Goal: Check status: Check status

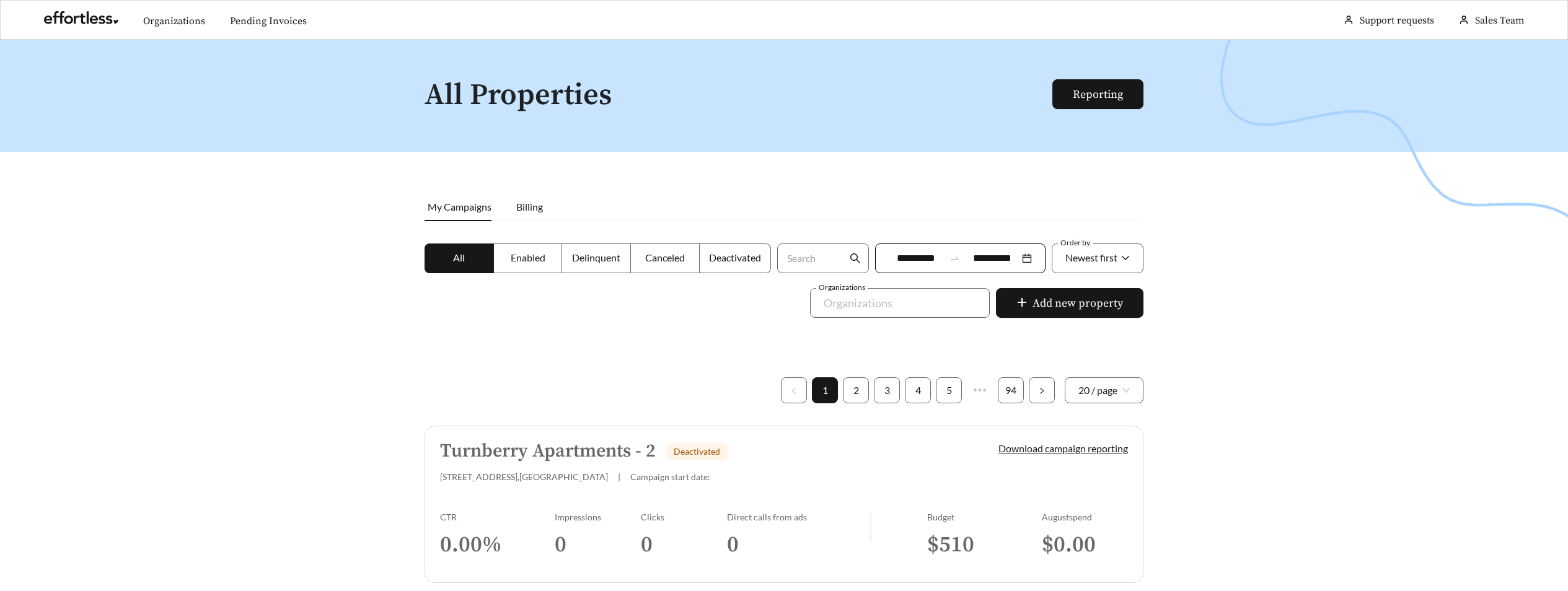
click at [1322, 248] on div at bounding box center [784, 335] width 1568 height 591
click at [307, 28] on link "Pending Invoices" at bounding box center [268, 20] width 77 height 12
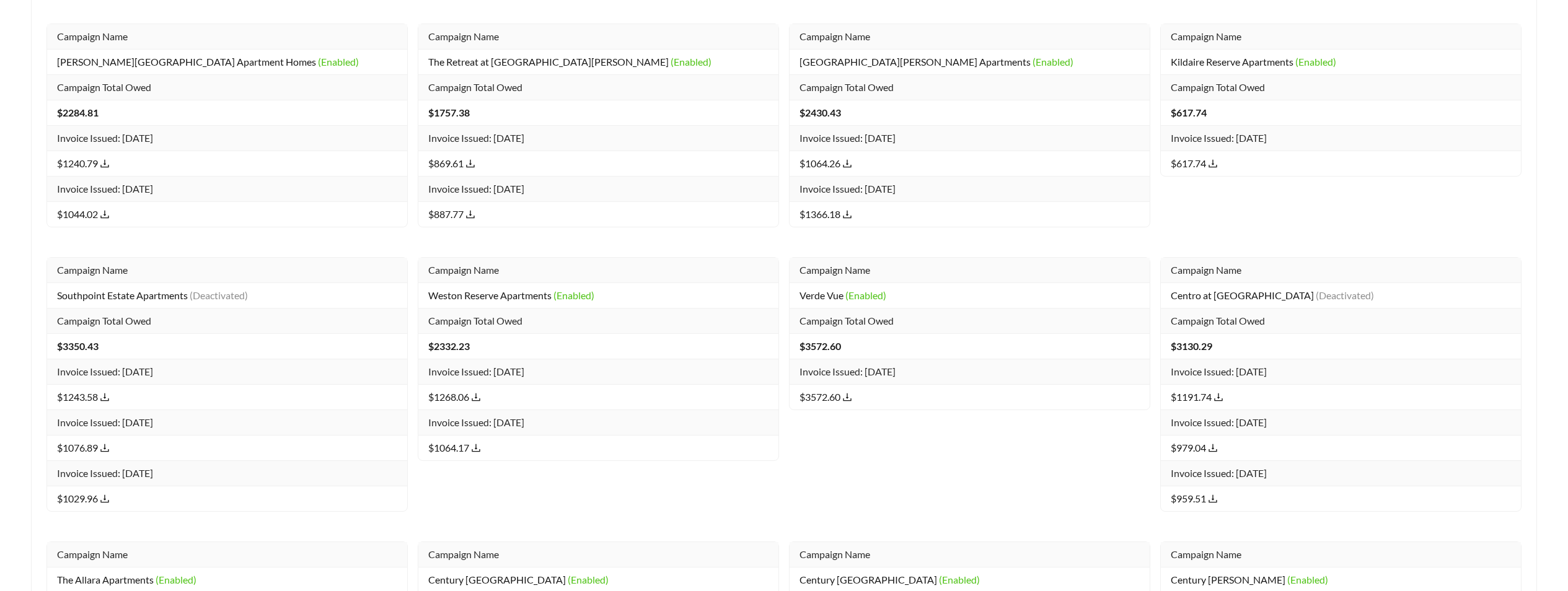
scroll to position [11355, 0]
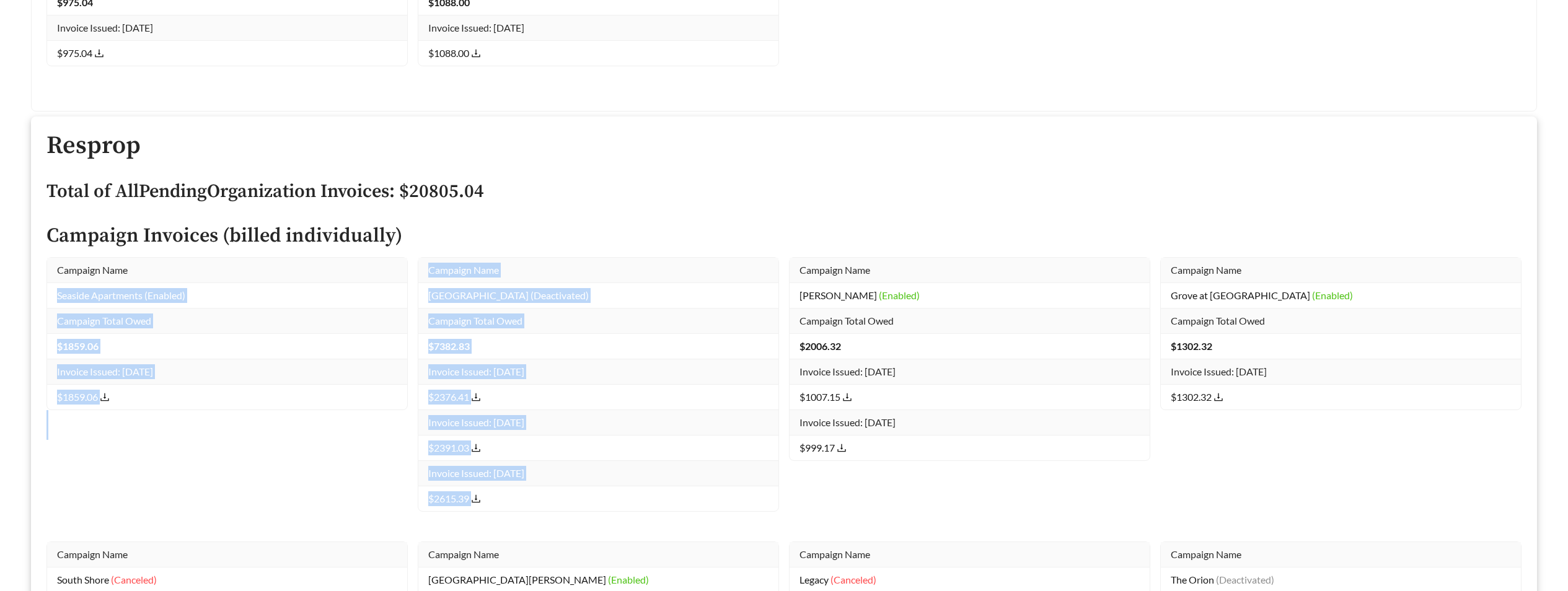
drag, startPoint x: 406, startPoint y: 275, endPoint x: 572, endPoint y: 499, distance: 278.8
click at [572, 499] on div "Campaign Name Seaside Apartments (Enabled) Campaign Total Owed $ 1859.06 Invoic…" at bounding box center [784, 516] width 1485 height 518
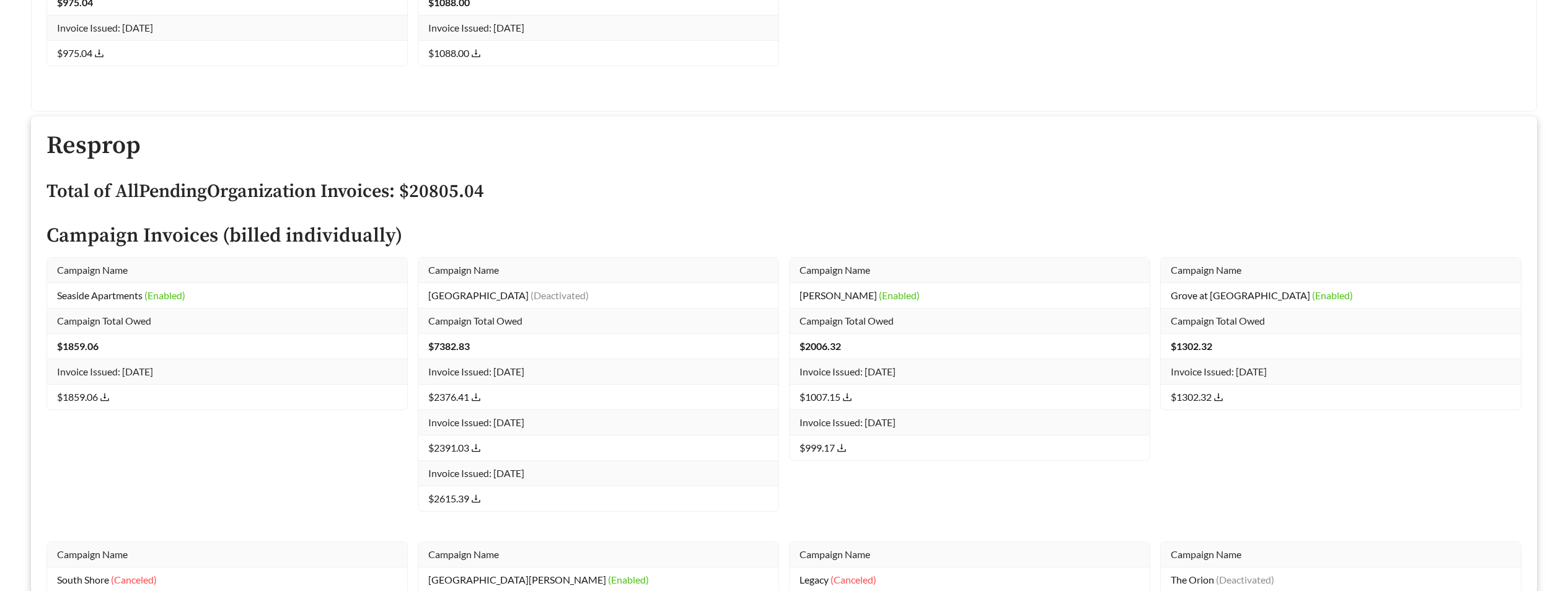
click at [863, 516] on div "Campaign Name [PERSON_NAME] (Enabled) Campaign Total Owed $ 2006.32 Invoice Iss…" at bounding box center [970, 399] width 372 height 285
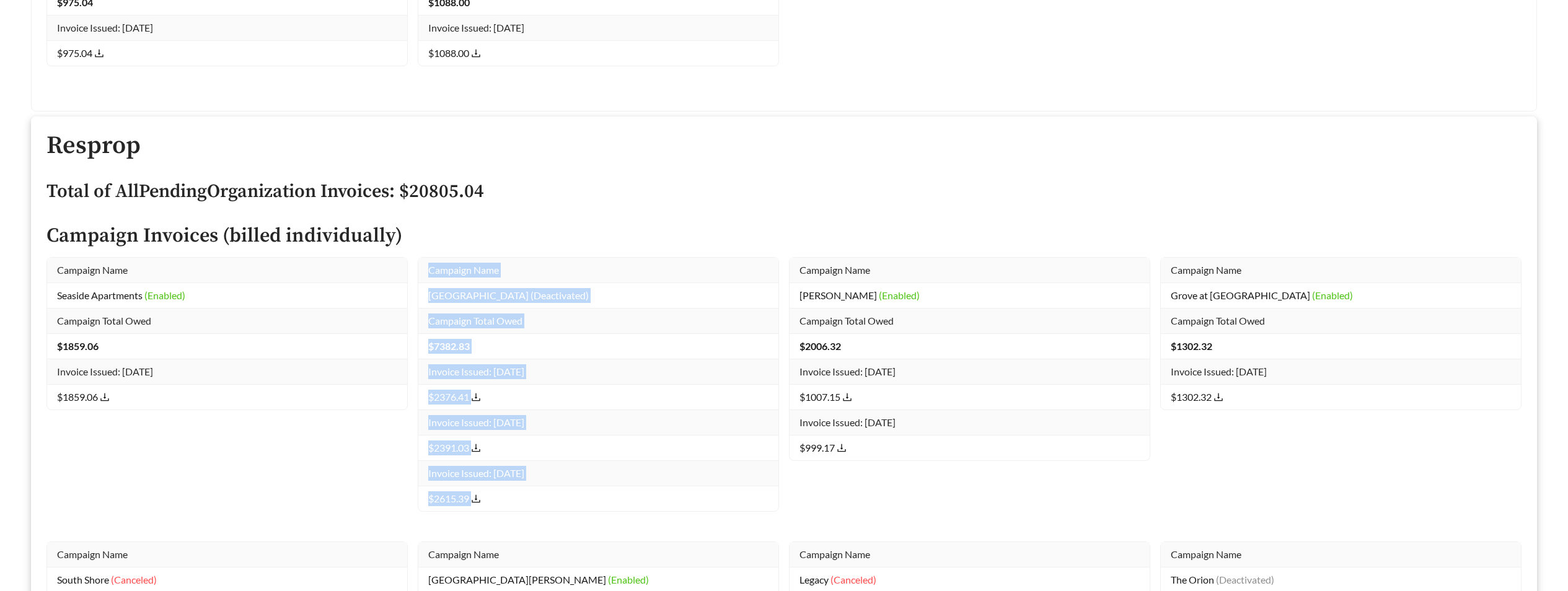
drag, startPoint x: 593, startPoint y: 508, endPoint x: 425, endPoint y: 275, distance: 287.3
click at [425, 275] on tbody "Campaign Name [GEOGRAPHIC_DATA] (Deactivated) Campaign Total Owed $ 7382.83 Inv…" at bounding box center [599, 384] width 360 height 254
copy tbody "Campaign Name [GEOGRAPHIC_DATA] (Deactivated) Campaign Total Owed $ 7382.83 Inv…"
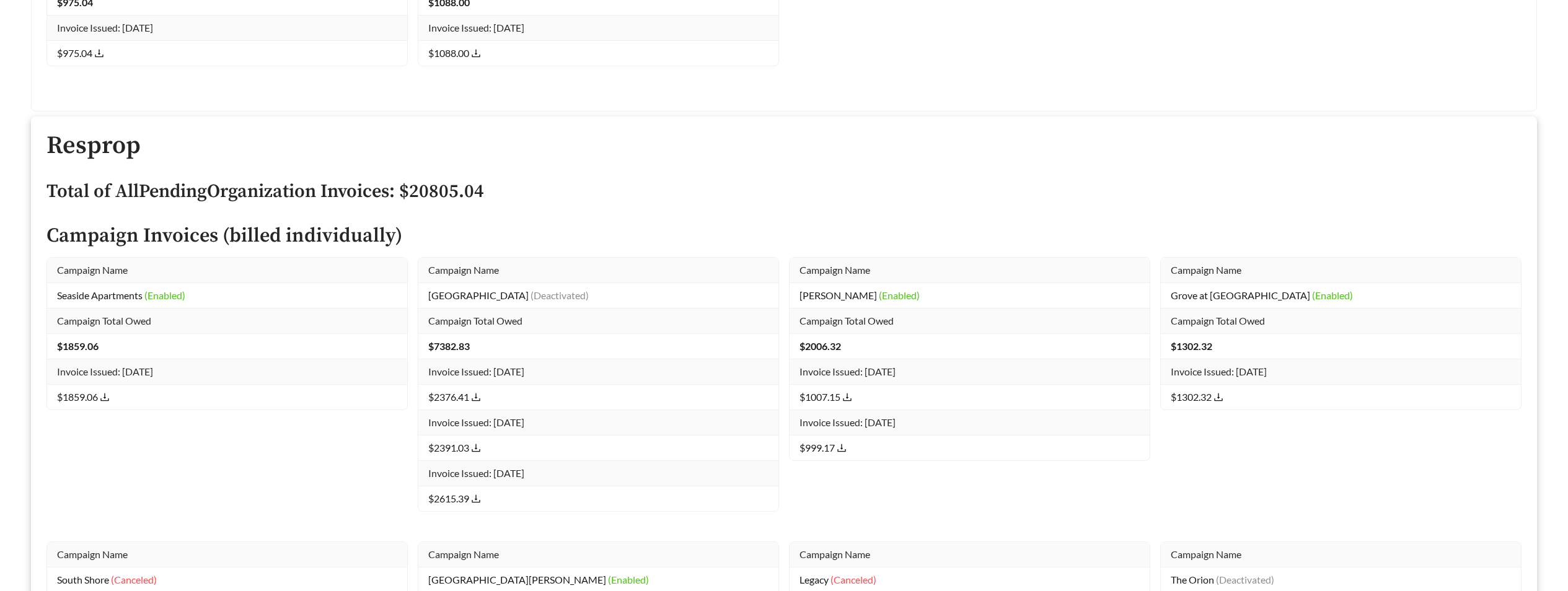
click at [774, 122] on div "Resprop Total of All Pending Organization Invoices: $ 20805.04 Campaign Invoice…" at bounding box center [784, 453] width 1505 height 674
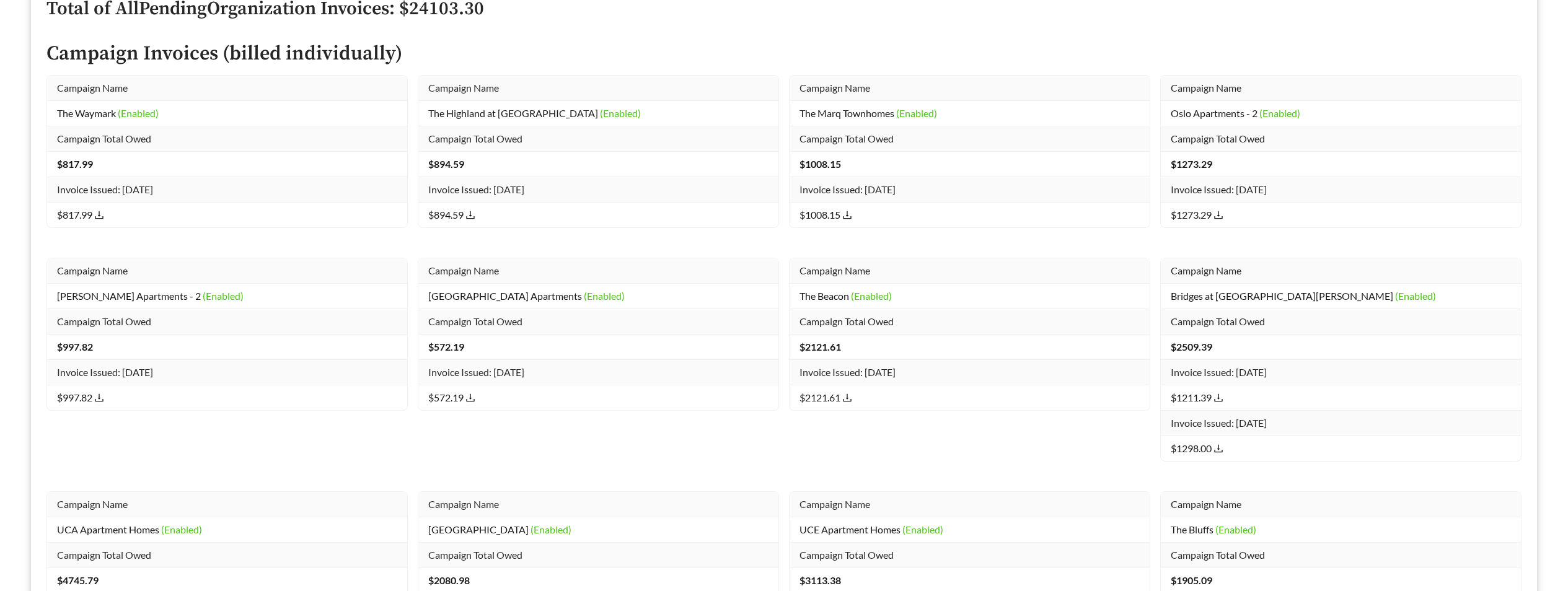
scroll to position [11010, 0]
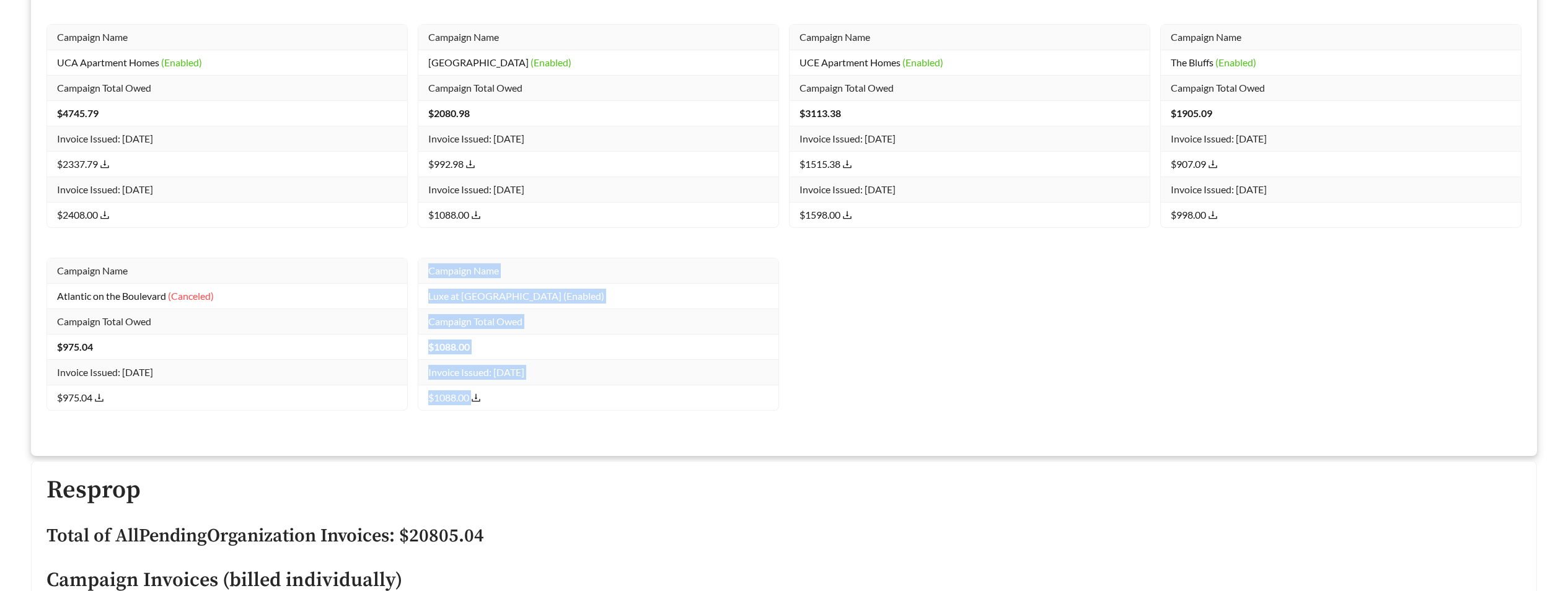
drag, startPoint x: 420, startPoint y: 275, endPoint x: 525, endPoint y: 394, distance: 158.7
click at [525, 394] on tbody "Campaign Name Luxe at [GEOGRAPHIC_DATA] (Enabled) Campaign Total Owed $ 1088.00…" at bounding box center [599, 334] width 360 height 152
copy tbody "Campaign Name Luxe at [GEOGRAPHIC_DATA] (Enabled) Campaign Total Owed $ 1088.00…"
click at [478, 398] on icon "download" at bounding box center [476, 398] width 8 height 8
click at [766, 499] on h2 "Resprop" at bounding box center [784, 490] width 1476 height 28
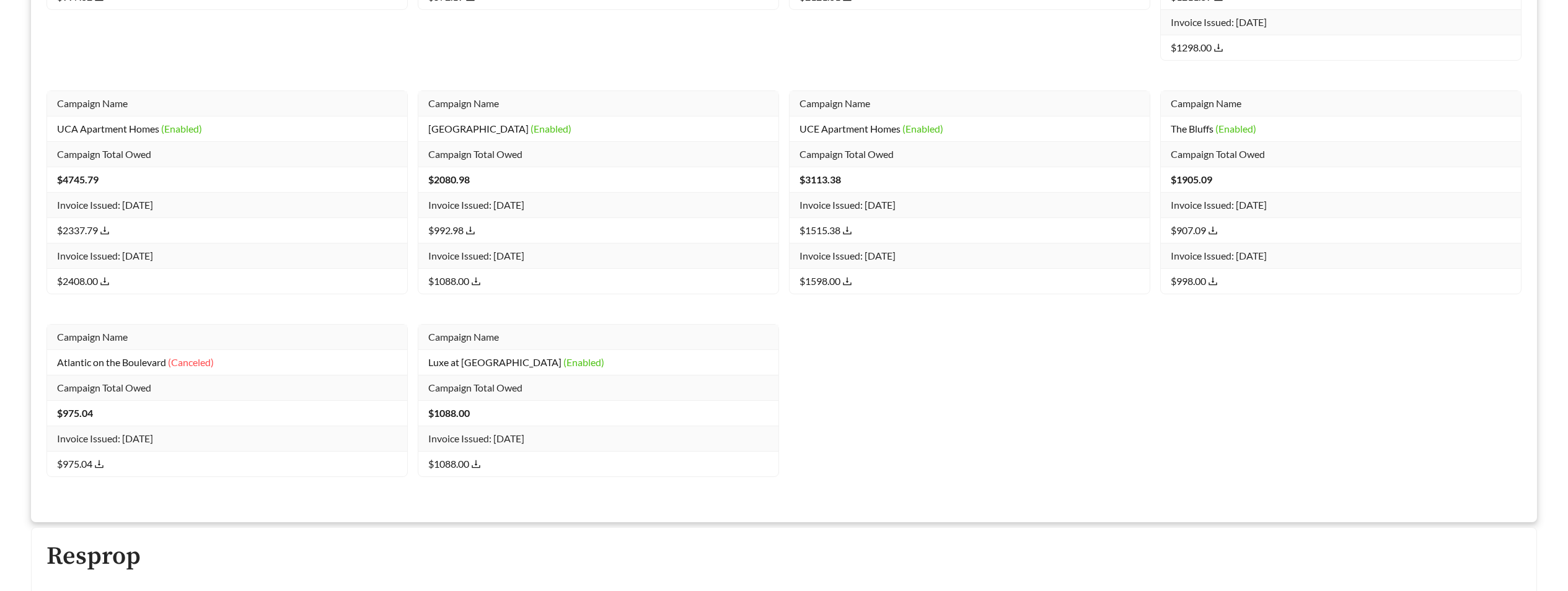
scroll to position [10902, 0]
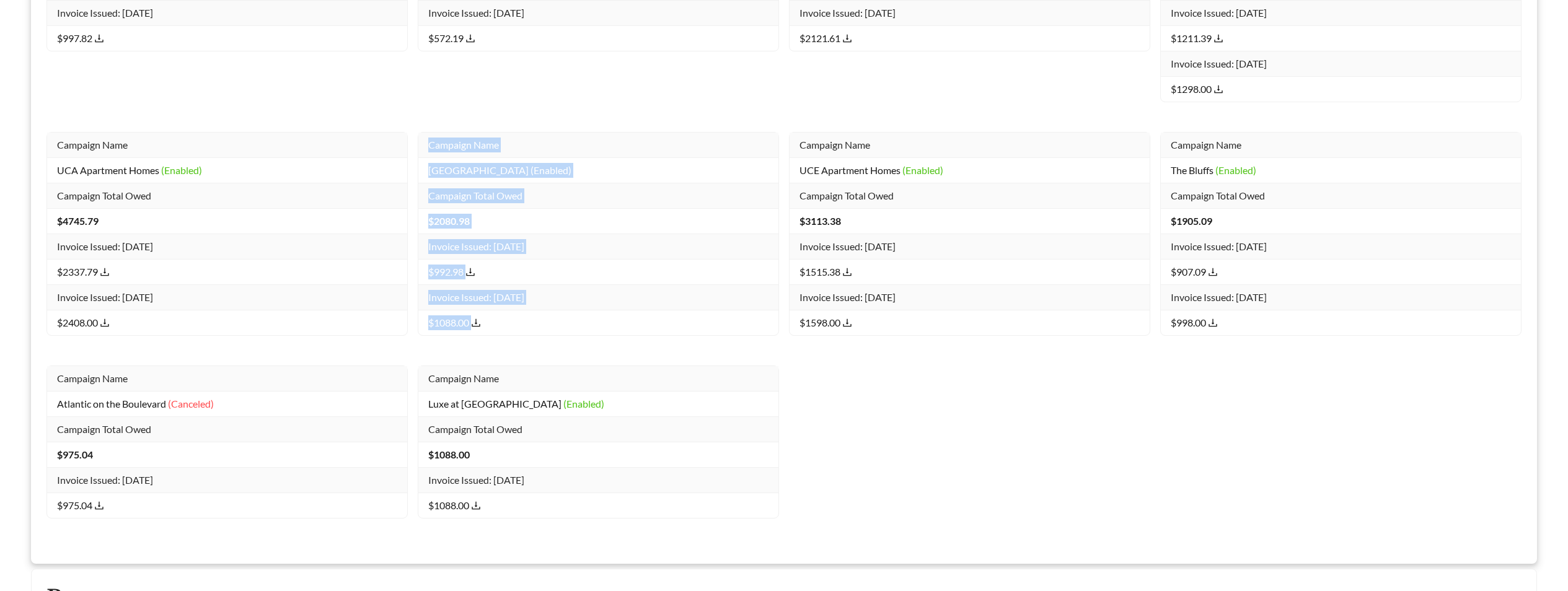
drag, startPoint x: 424, startPoint y: 142, endPoint x: 517, endPoint y: 333, distance: 212.4
click at [517, 333] on tbody "Campaign Name [GEOGRAPHIC_DATA] (Enabled) Campaign Total Owed $ 2080.98 Invoice…" at bounding box center [599, 234] width 360 height 203
copy tbody "Campaign Name [GEOGRAPHIC_DATA] (Enabled) Campaign Total Owed $ 2080.98 Invoice…"
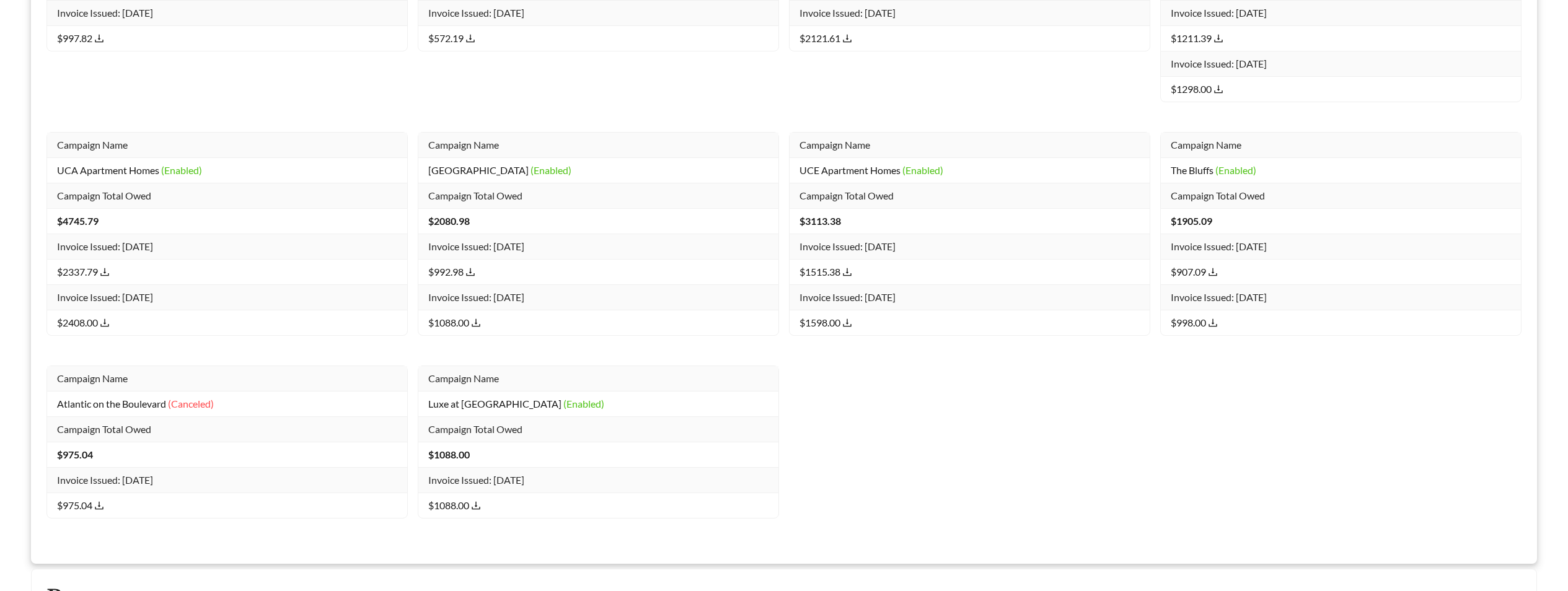
click at [972, 476] on div "Campaign Name The Waymark (Enabled) Campaign Total Owed $ 817.99 Invoice Issued…" at bounding box center [784, 131] width 1485 height 833
click at [473, 270] on icon "download" at bounding box center [470, 272] width 10 height 10
click at [474, 324] on icon "download" at bounding box center [476, 323] width 10 height 10
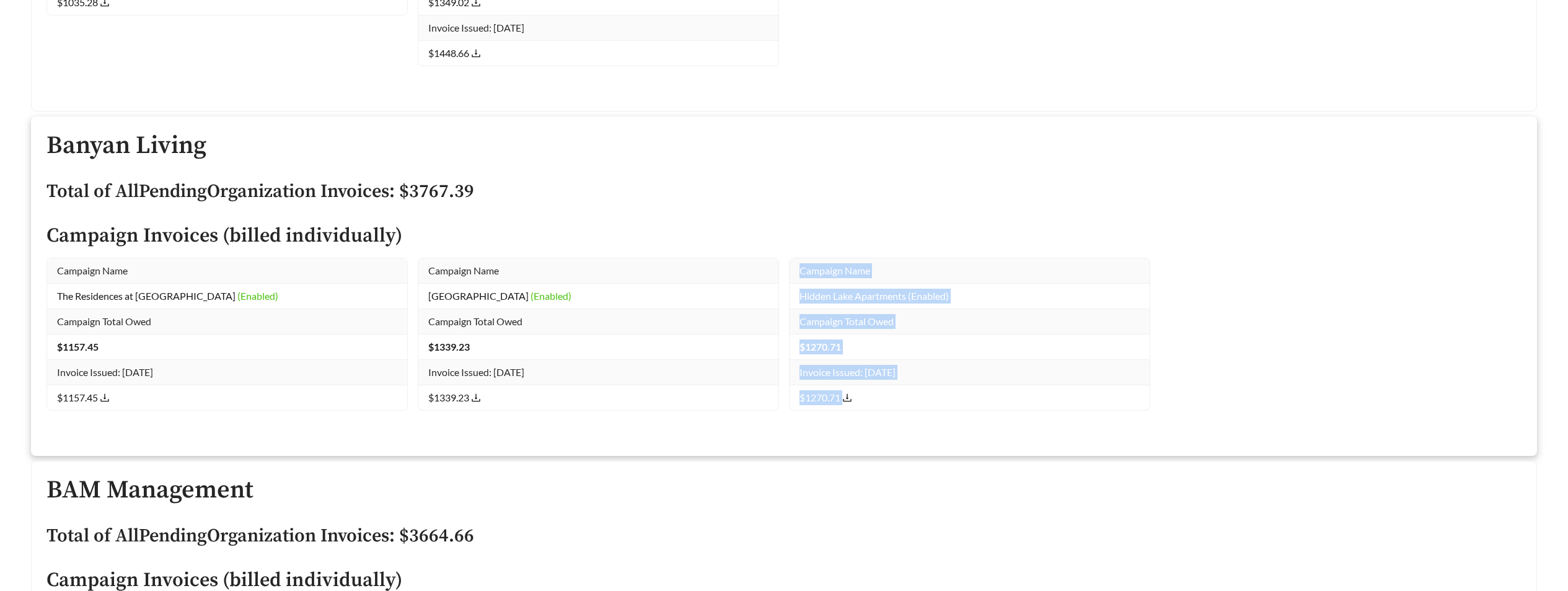
drag, startPoint x: 793, startPoint y: 272, endPoint x: 858, endPoint y: 399, distance: 142.7
click at [858, 399] on tbody "Campaign Name Hidden Lake Apartments (Enabled) Campaign Total Owed $ 1270.71 In…" at bounding box center [970, 334] width 360 height 152
copy tbody "Campaign Name Hidden Lake Apartments (Enabled) Campaign Total Owed $ 1270.71 In…"
click at [1263, 477] on h2 "BAM Management" at bounding box center [784, 490] width 1476 height 28
click at [848, 397] on icon "download" at bounding box center [847, 397] width 10 height 10
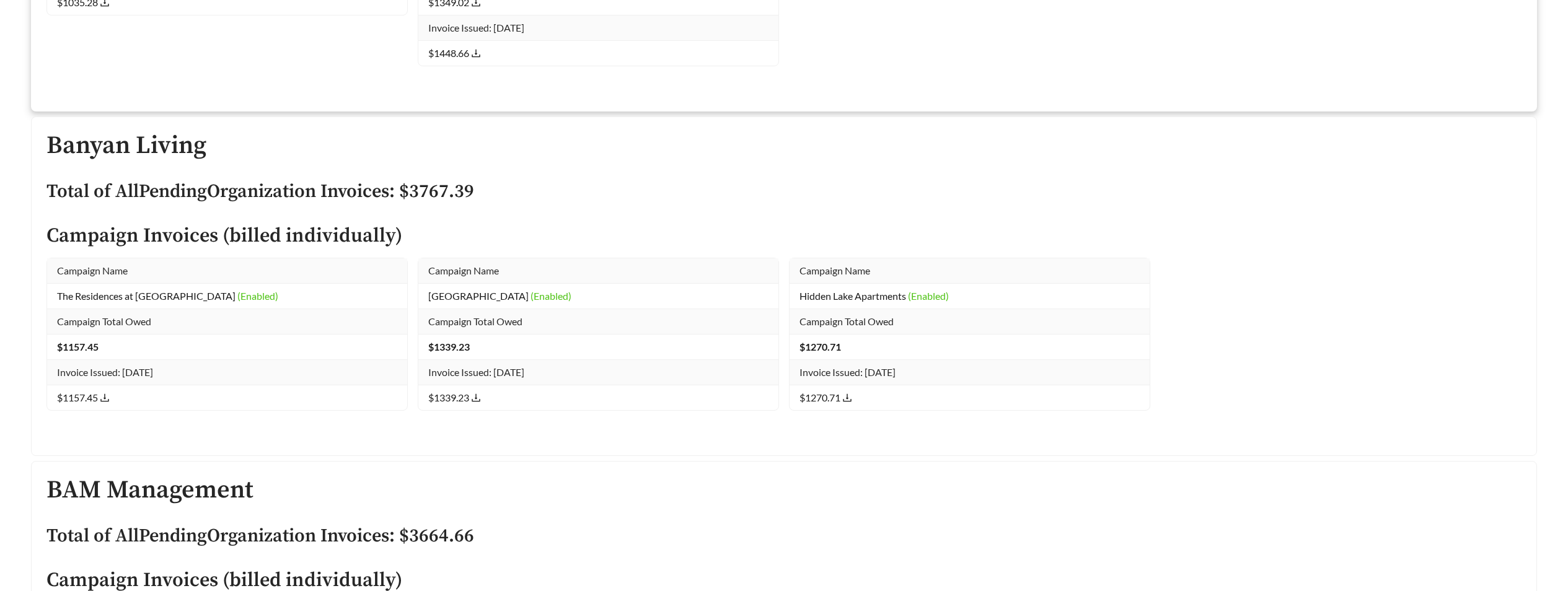
scroll to position [23311, 0]
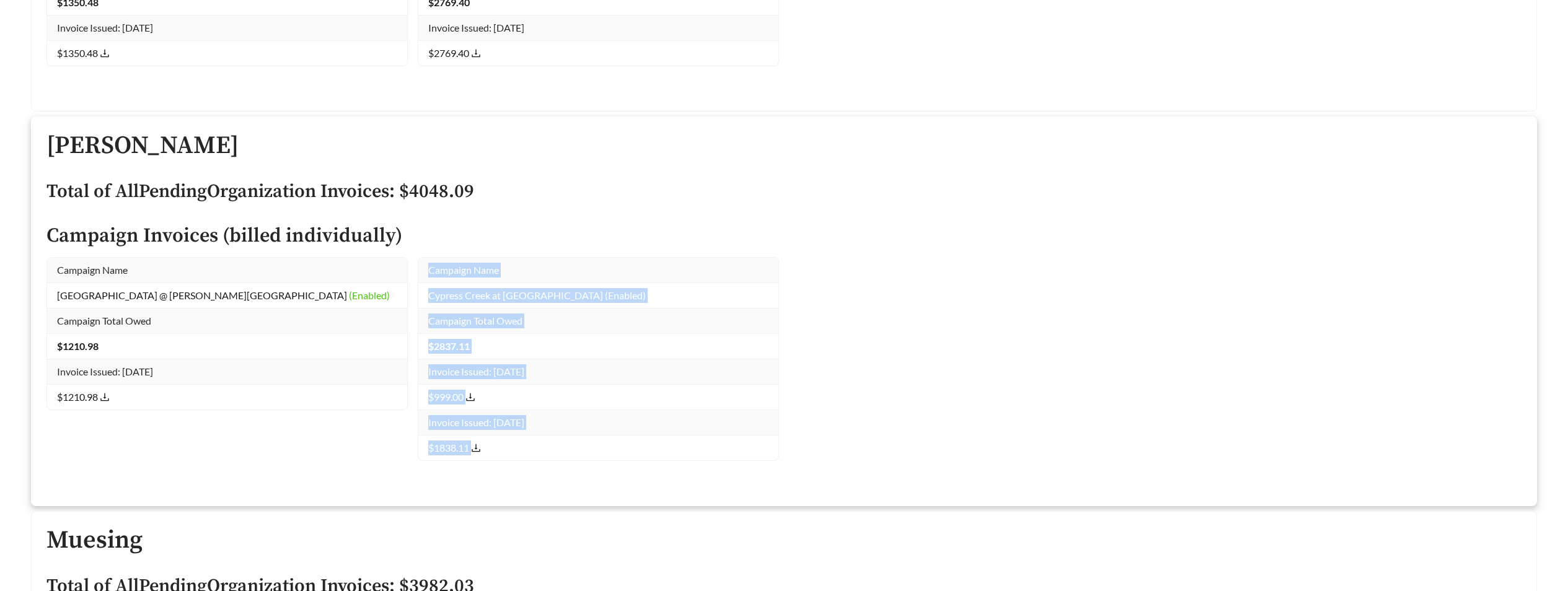
drag, startPoint x: 430, startPoint y: 272, endPoint x: 552, endPoint y: 452, distance: 217.4
click at [552, 452] on tbody "Campaign Name Cypress Creek at [GEOGRAPHIC_DATA] (Enabled) Campaign Total Owed …" at bounding box center [599, 359] width 360 height 203
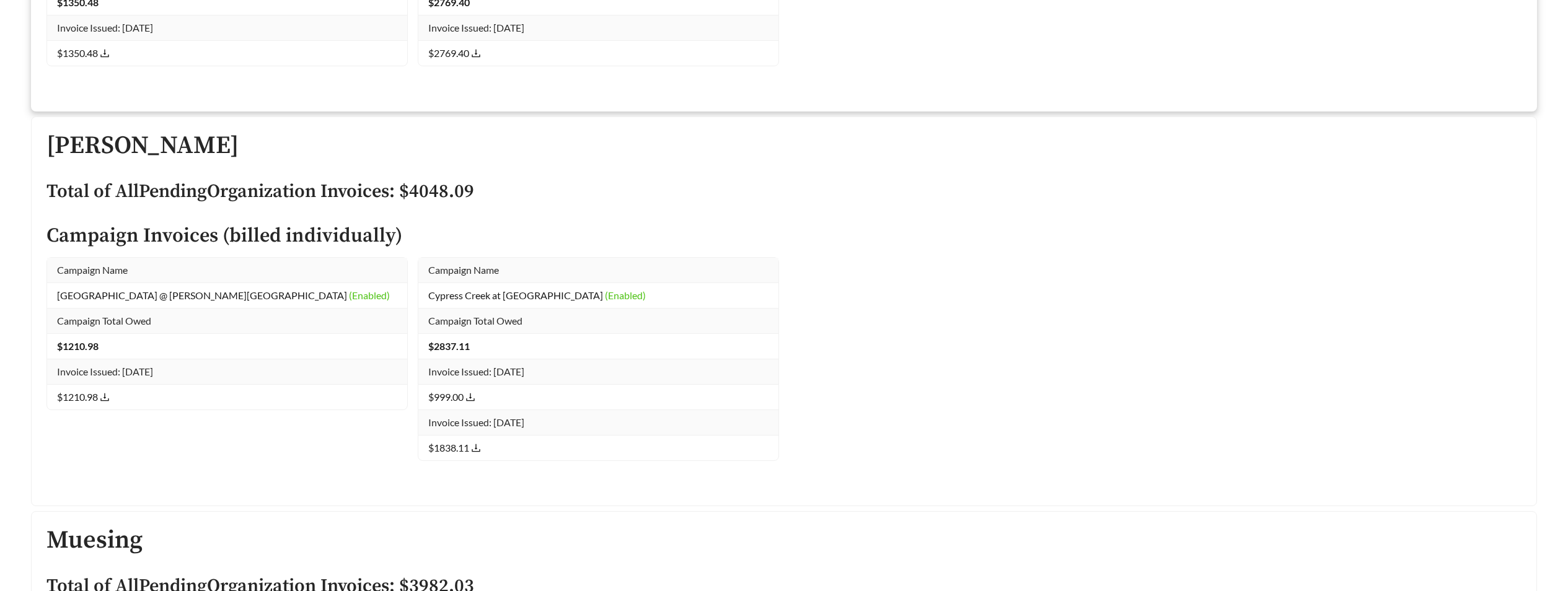
scroll to position [34378, 0]
